Goal: Task Accomplishment & Management: Use online tool/utility

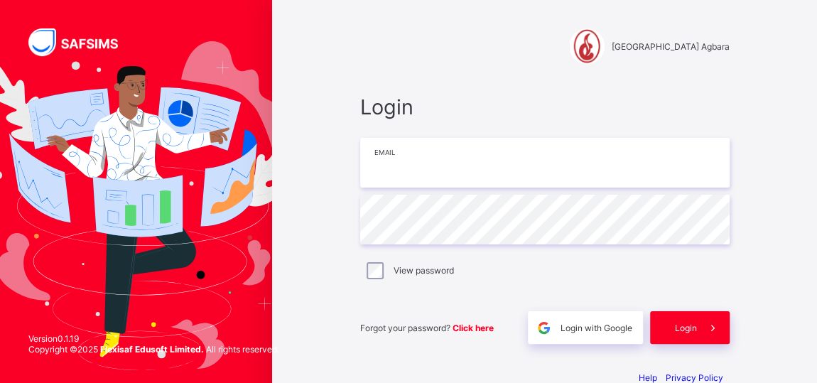
drag, startPoint x: 0, startPoint y: 0, endPoint x: 391, endPoint y: 160, distance: 422.9
click at [391, 160] on input "email" at bounding box center [544, 163] width 369 height 50
type input "**********"
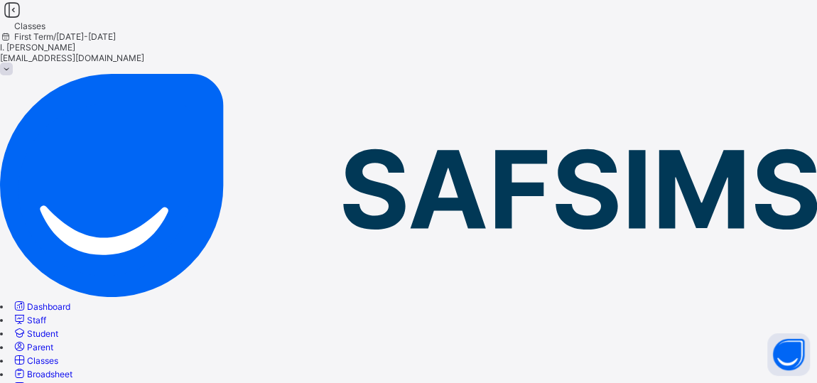
drag, startPoint x: 227, startPoint y: 196, endPoint x: 322, endPoint y: 280, distance: 126.8
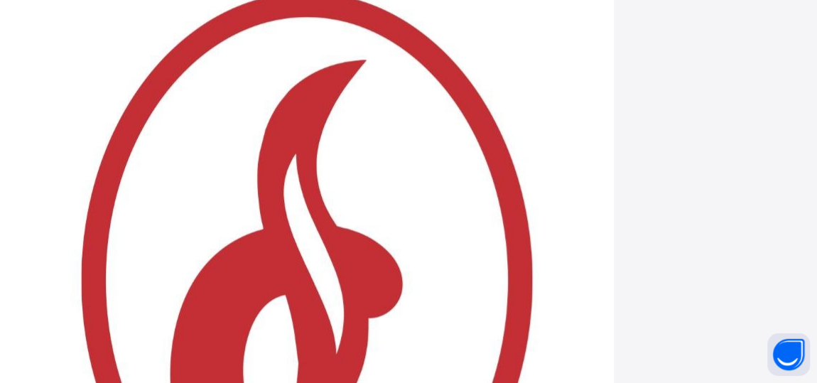
scroll to position [816, 0]
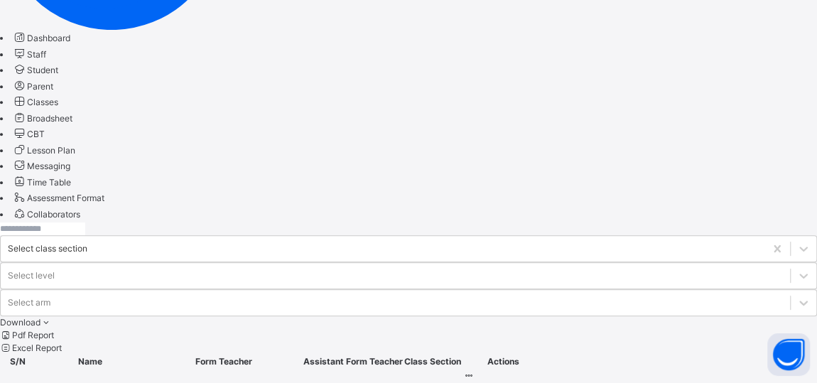
scroll to position [278, 0]
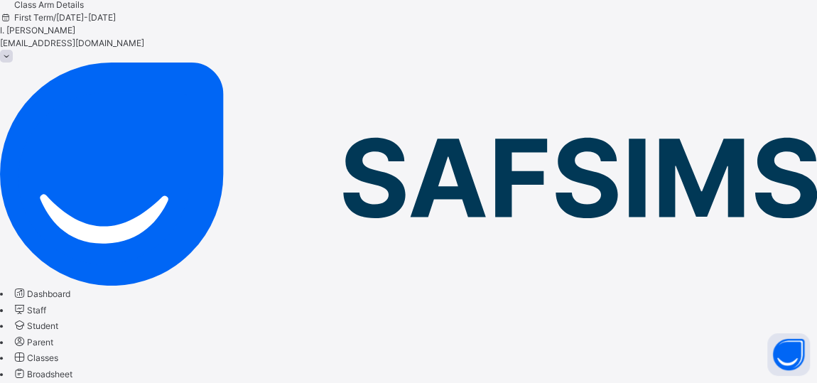
scroll to position [278, 0]
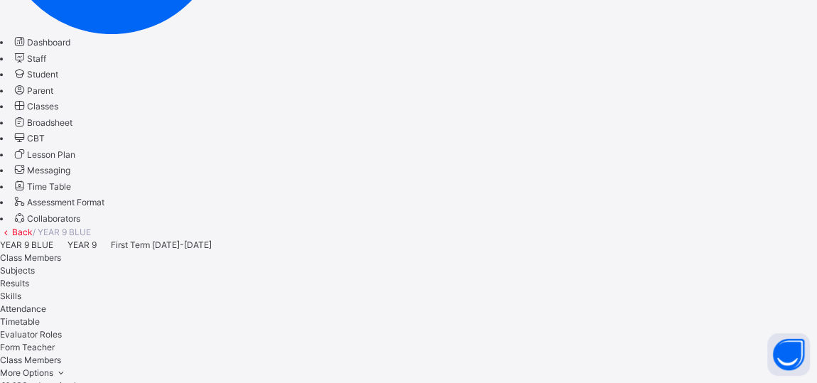
click at [35, 265] on span "Subjects" at bounding box center [17, 270] width 35 height 11
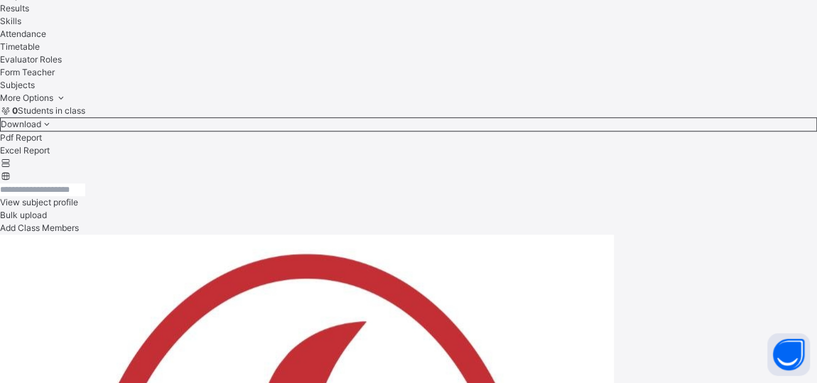
scroll to position [826, 0]
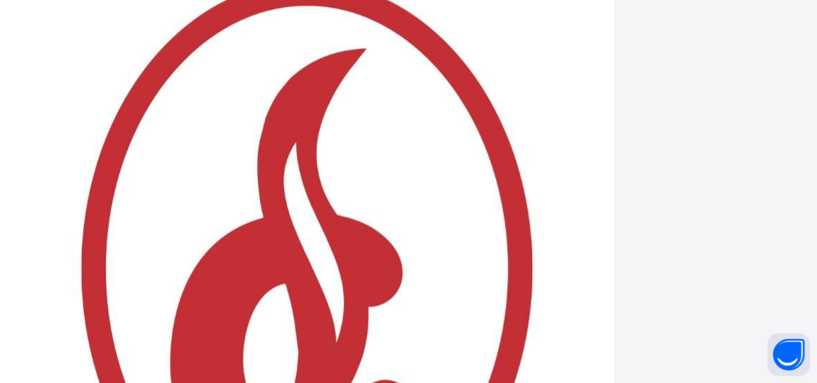
click at [0, 0] on div "Generate comment for all student Save Entries" at bounding box center [0, 0] width 0 height 0
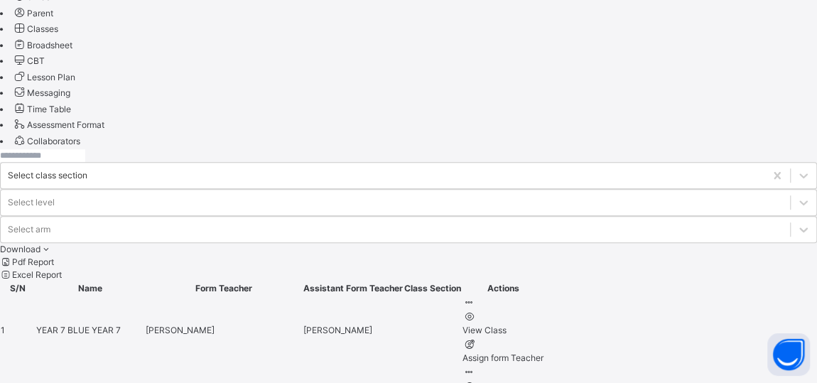
scroll to position [354, 0]
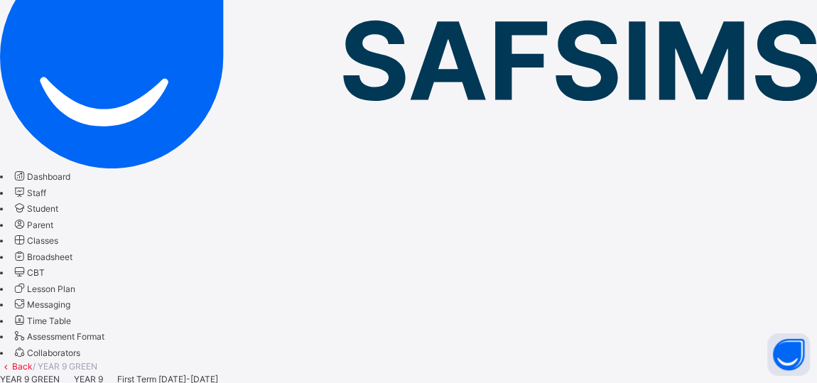
scroll to position [140, 0]
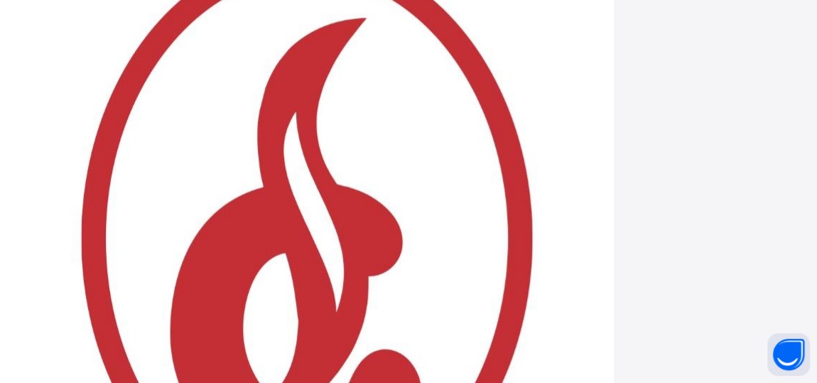
scroll to position [859, 0]
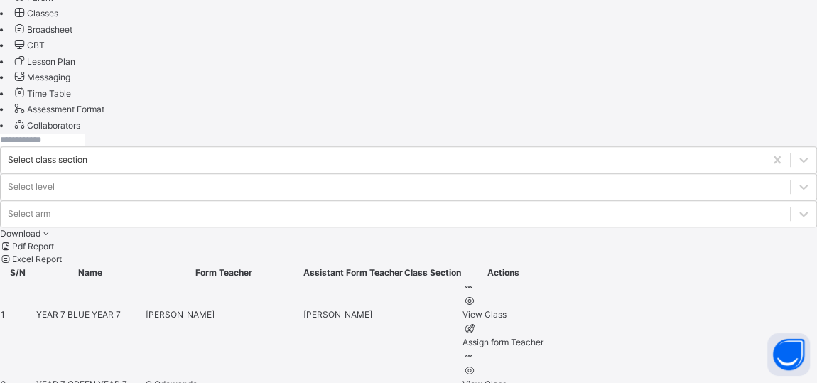
scroll to position [369, 0]
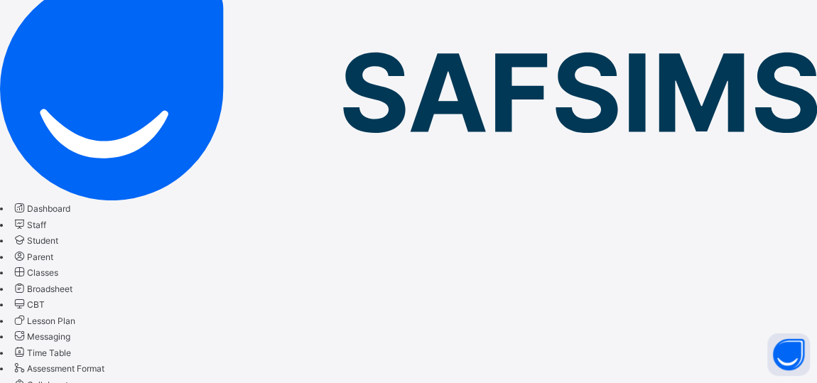
scroll to position [107, 0]
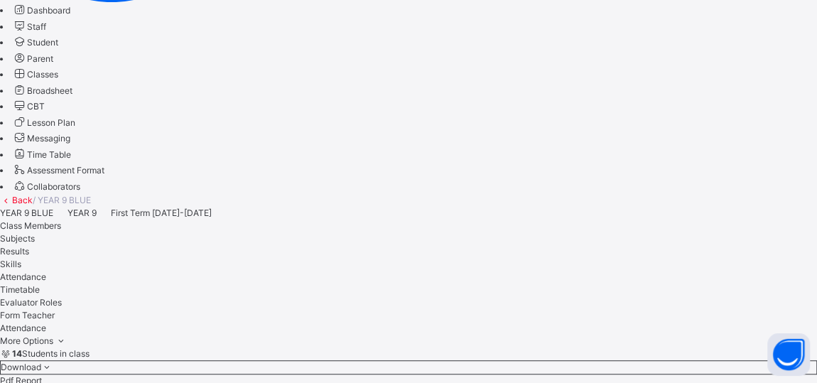
scroll to position [340, 0]
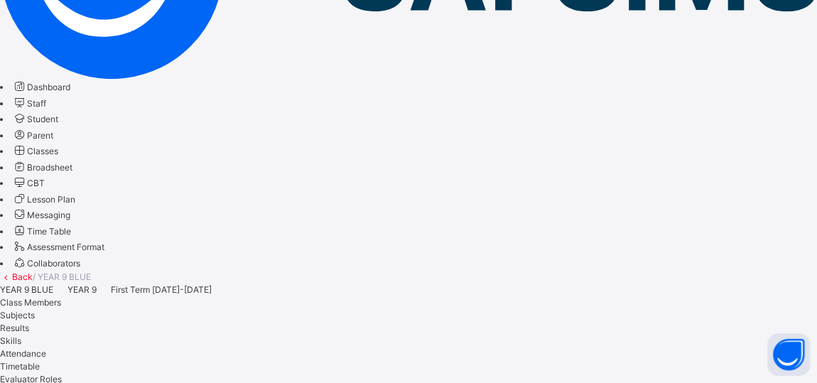
scroll to position [214, 0]
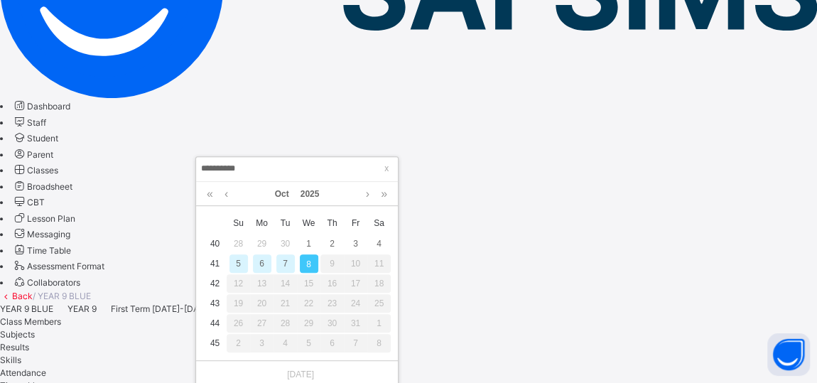
click at [281, 267] on div "7" at bounding box center [285, 263] width 18 height 18
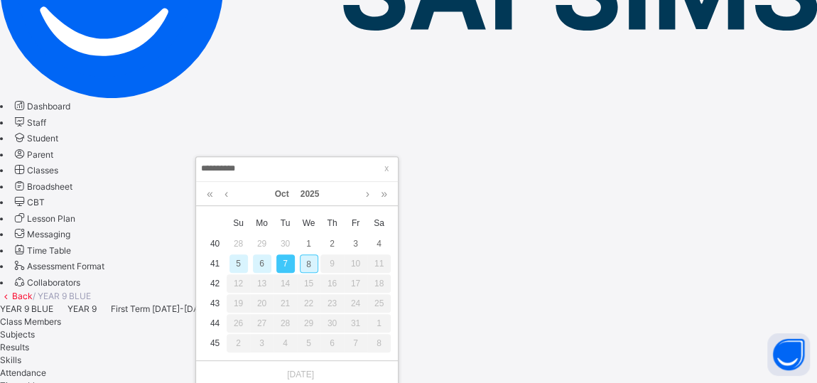
click at [258, 266] on div "6" at bounding box center [262, 263] width 18 height 18
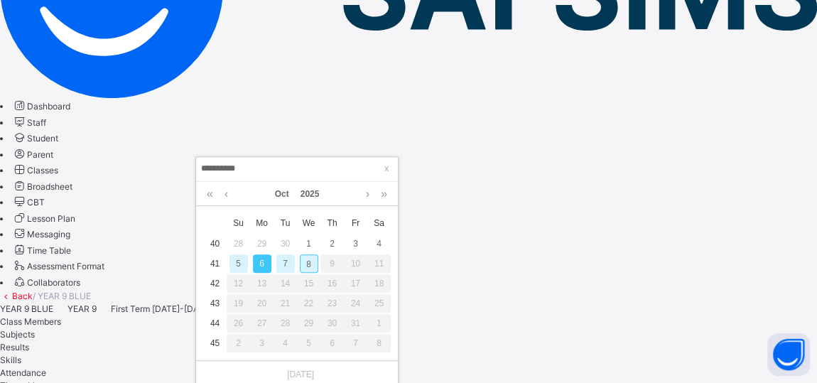
click at [308, 263] on div "8" at bounding box center [309, 263] width 18 height 18
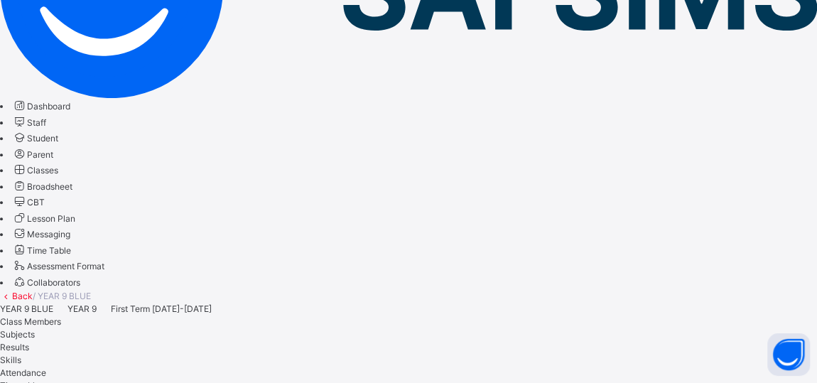
click at [35, 329] on span "Subjects" at bounding box center [17, 334] width 35 height 11
click at [58, 175] on span "Classes" at bounding box center [42, 170] width 31 height 11
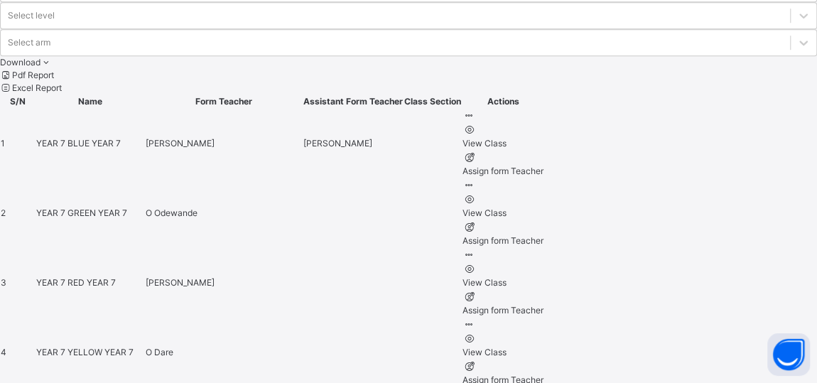
scroll to position [546, 0]
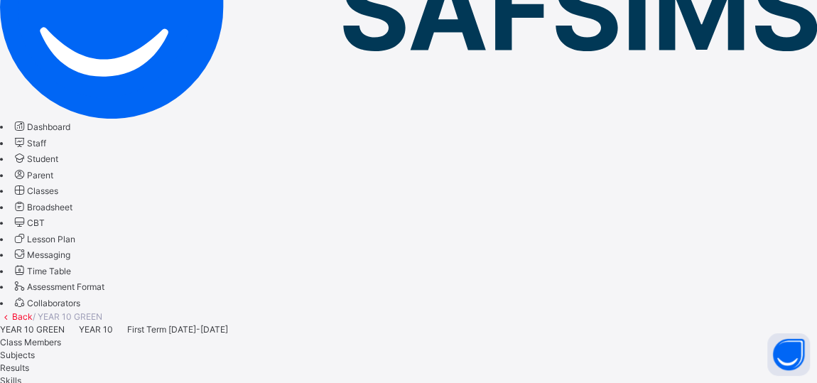
scroll to position [189, 0]
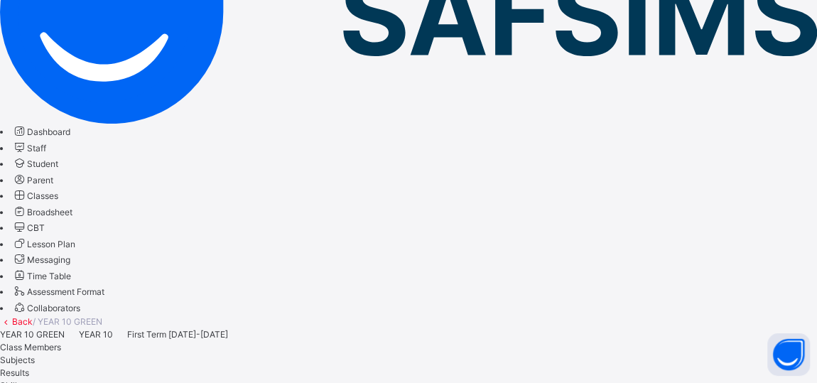
click at [35, 354] on span "Subjects" at bounding box center [17, 359] width 35 height 11
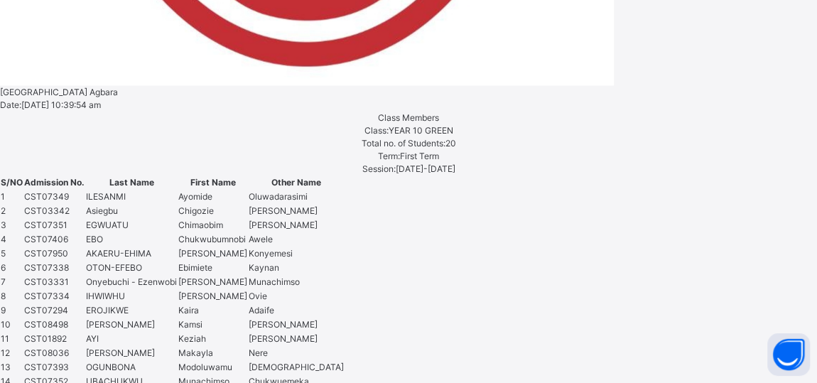
scroll to position [1318, 0]
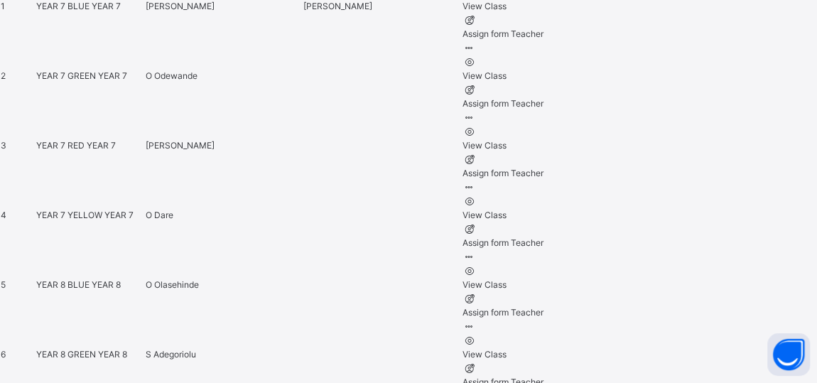
scroll to position [648, 0]
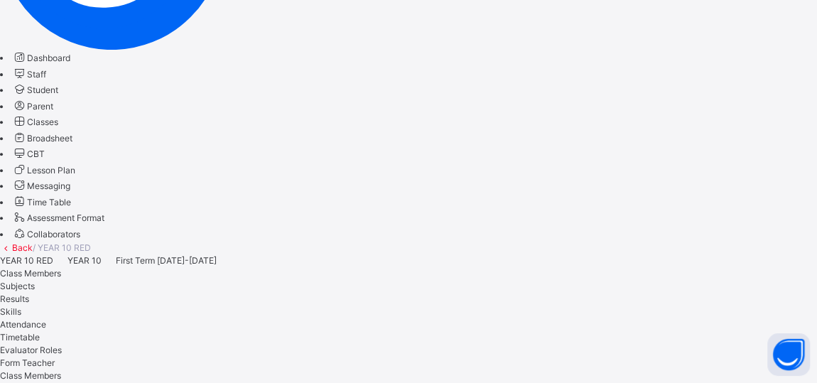
scroll to position [254, 0]
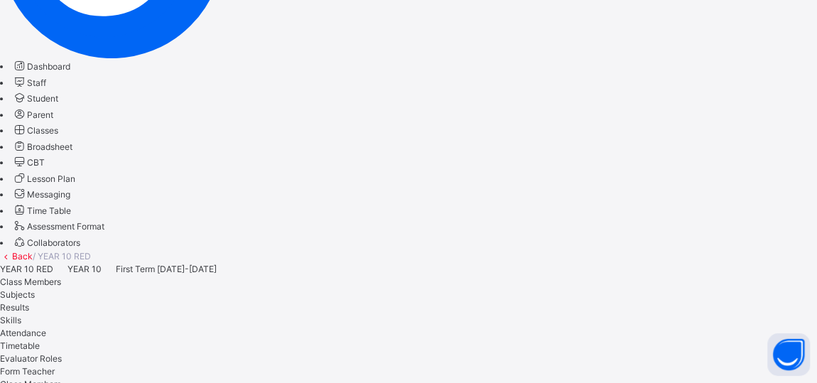
click at [35, 289] on span "Subjects" at bounding box center [17, 294] width 35 height 11
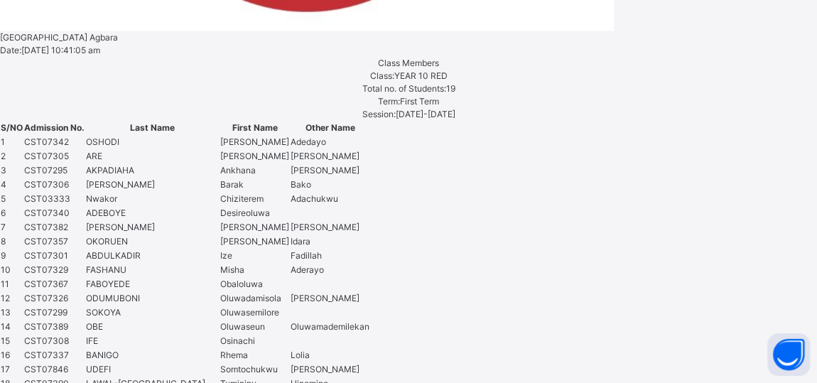
scroll to position [1417, 0]
